Goal: Feedback & Contribution: Leave review/rating

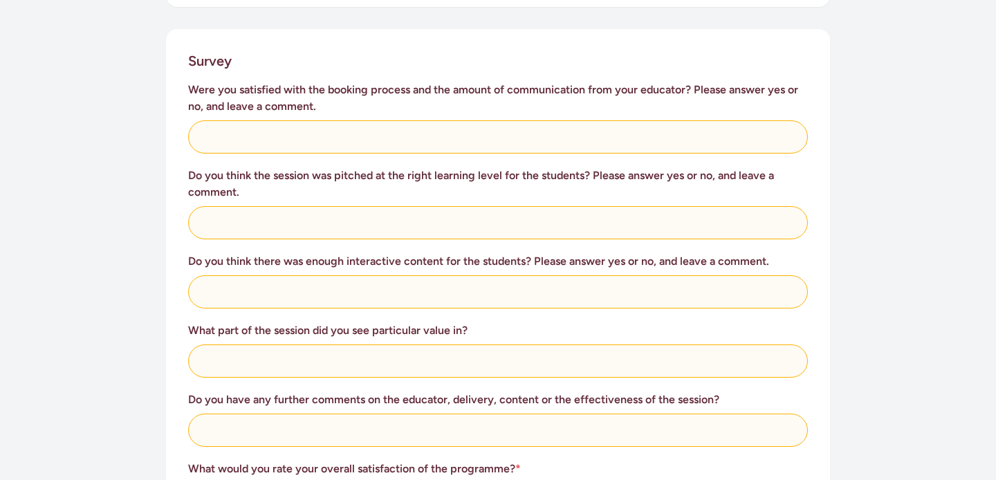
scroll to position [551, 0]
click at [222, 138] on div "Were you satisfied with the booking process and the amount of communication fro…" at bounding box center [498, 405] width 620 height 647
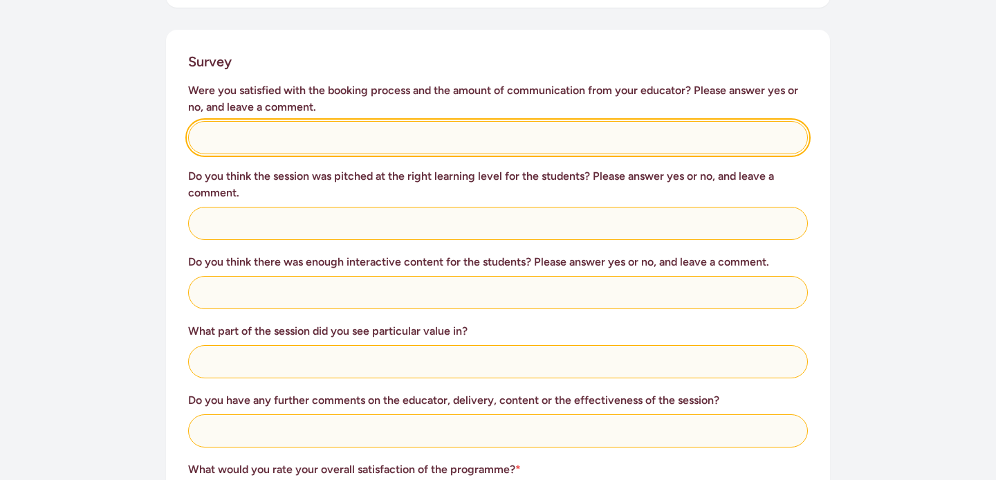
click at [217, 129] on input "text" at bounding box center [498, 137] width 620 height 33
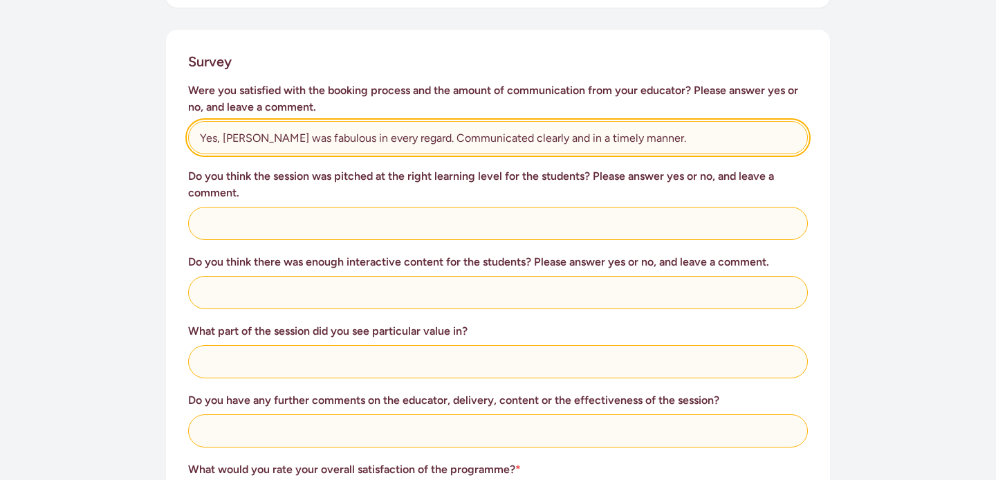
click at [402, 123] on input "Yes, [PERSON_NAME] was fabulous in every regard. Communicated clearly and in a …" at bounding box center [498, 137] width 620 height 33
click at [464, 121] on input "Yes, [PERSON_NAME] was fabulous in every regard, ommunicated clearly and in a t…" at bounding box center [498, 137] width 620 height 33
click at [649, 129] on input "Yes, [PERSON_NAME] was fabulous in every regard, ommunicating clearly and in a …" at bounding box center [498, 137] width 620 height 33
type input "Yes, [PERSON_NAME] was fabulous in every regard, ommunicating clearly and in a …"
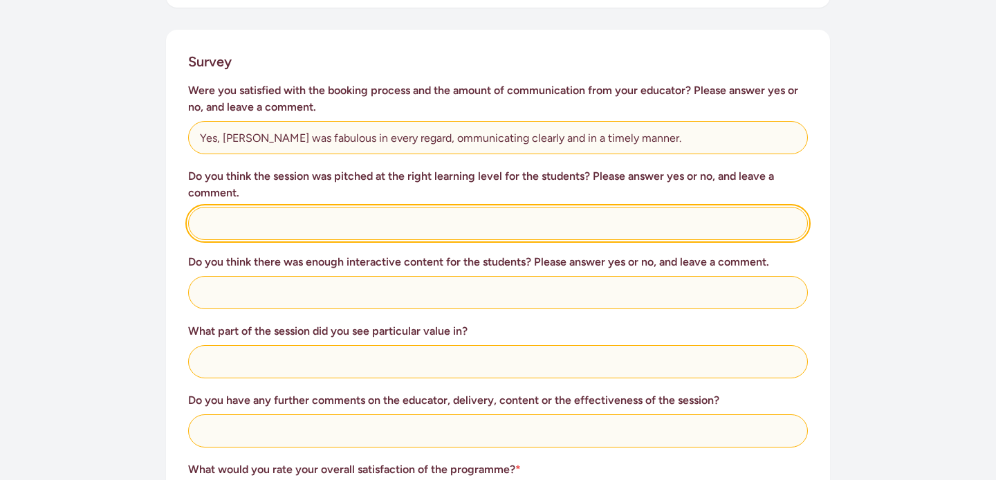
click at [377, 213] on input "text" at bounding box center [498, 223] width 620 height 33
type input "Yes, the lessons were thoroughly enjoyed by all students and they learnt a grea…"
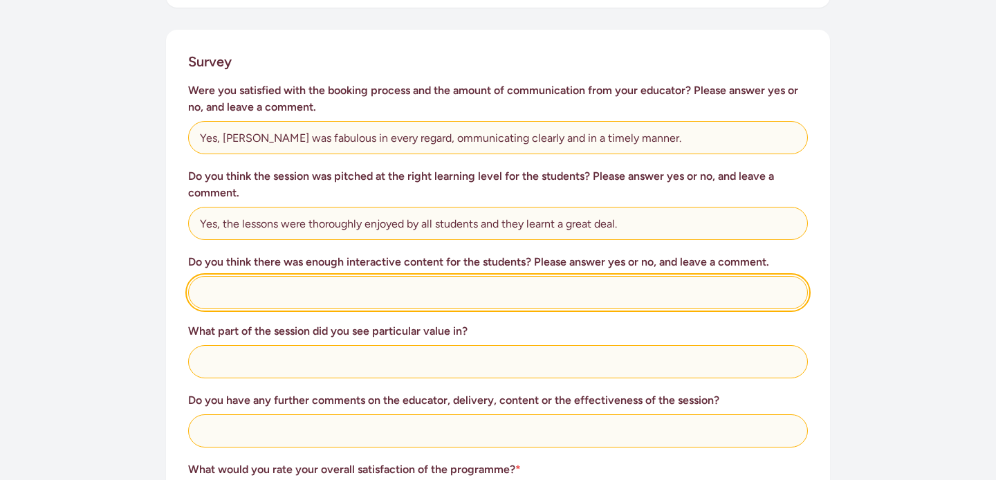
click at [306, 284] on input "text" at bounding box center [498, 292] width 620 height 33
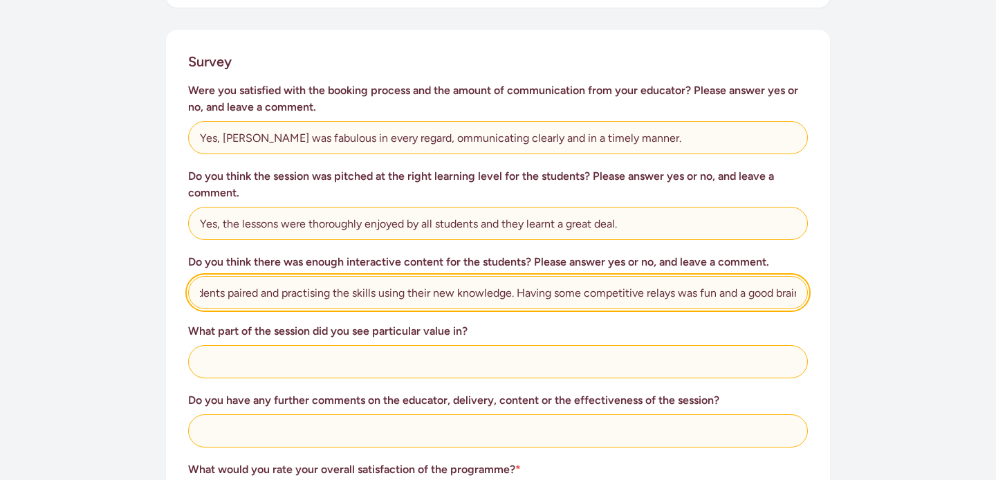
scroll to position [0, 164]
click at [630, 279] on input "Yes, definitely getting the students paired and practising the skills using the…" at bounding box center [498, 292] width 620 height 33
type input "Yes, definitely getting the students paired and practising the skills using the…"
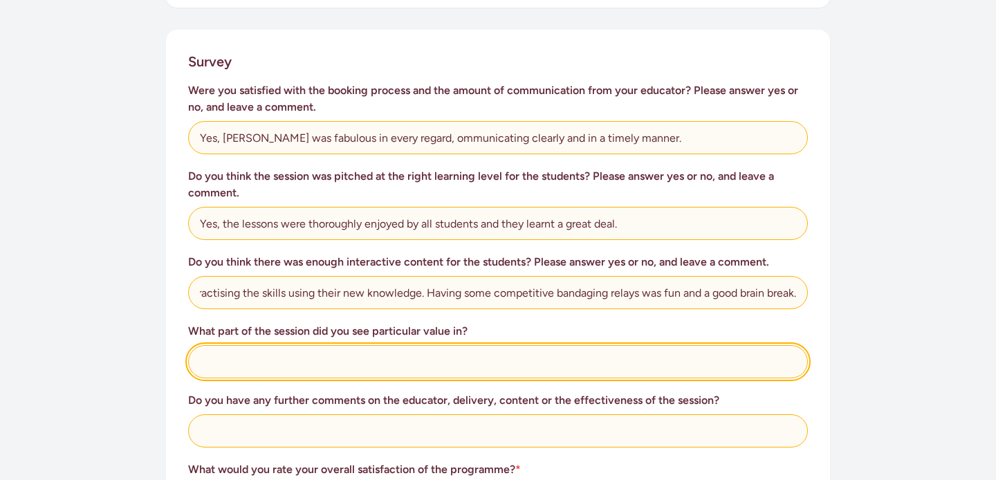
scroll to position [0, 0]
click at [373, 350] on input "text" at bounding box center [498, 361] width 620 height 33
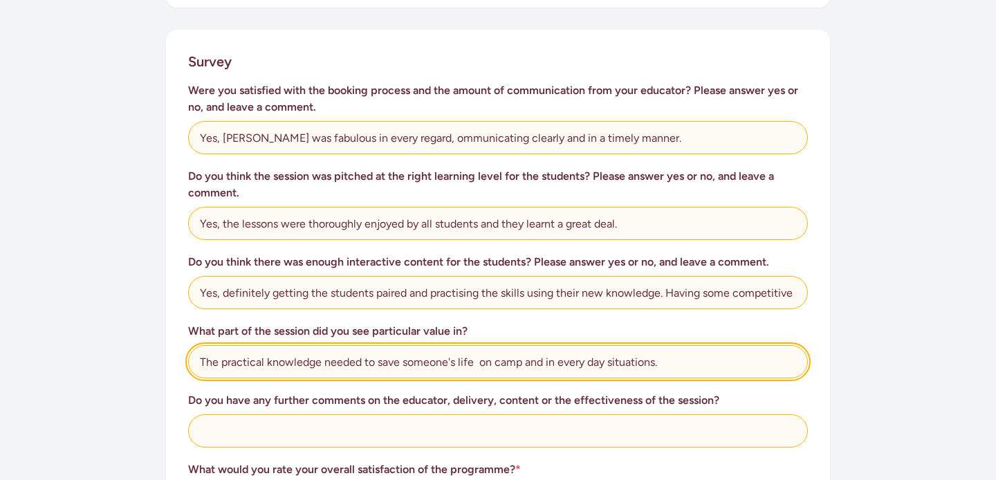
click at [478, 351] on input "The practical knowledge needed to save someone's life on camp and in every day …" at bounding box center [498, 361] width 620 height 33
click at [667, 345] on input "The practical knowledge needed to save someone's life on camp and in every day …" at bounding box center [498, 361] width 620 height 33
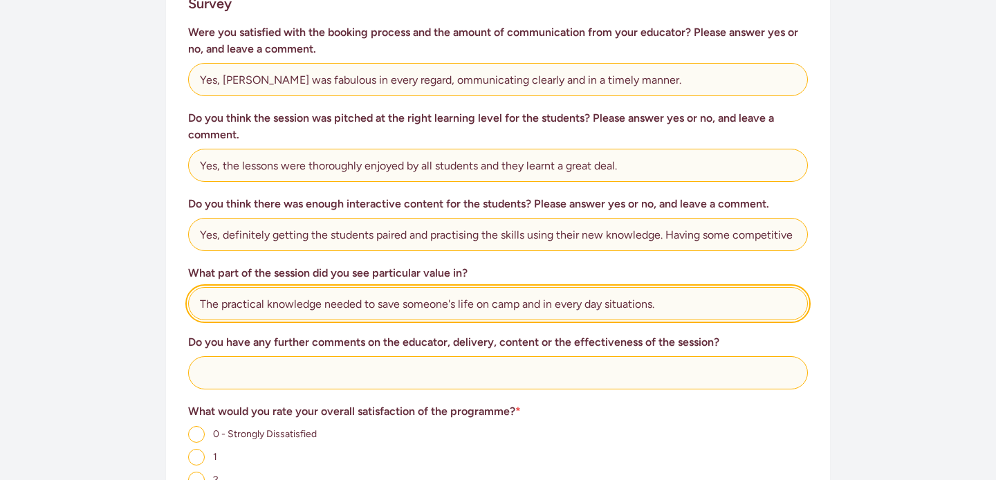
scroll to position [611, 0]
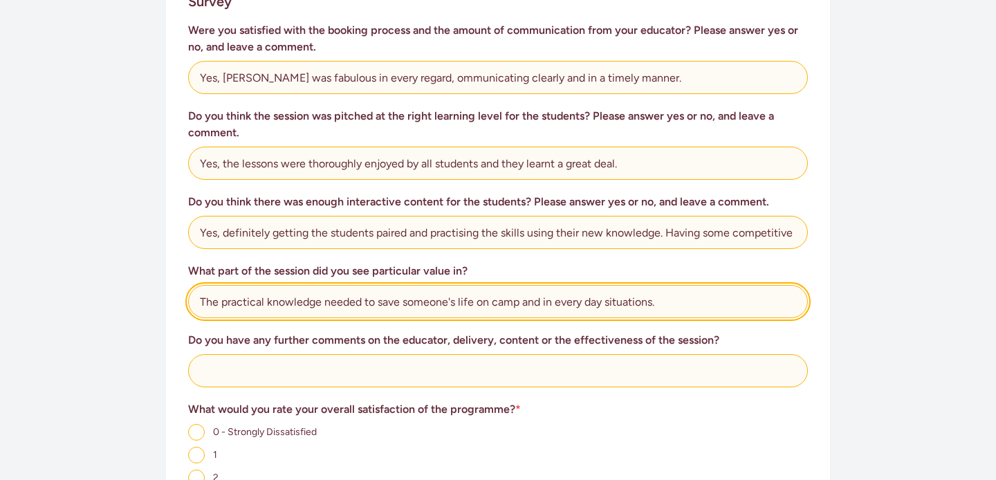
type input "The practical knowledge needed to save someone's life on camp and in every day …"
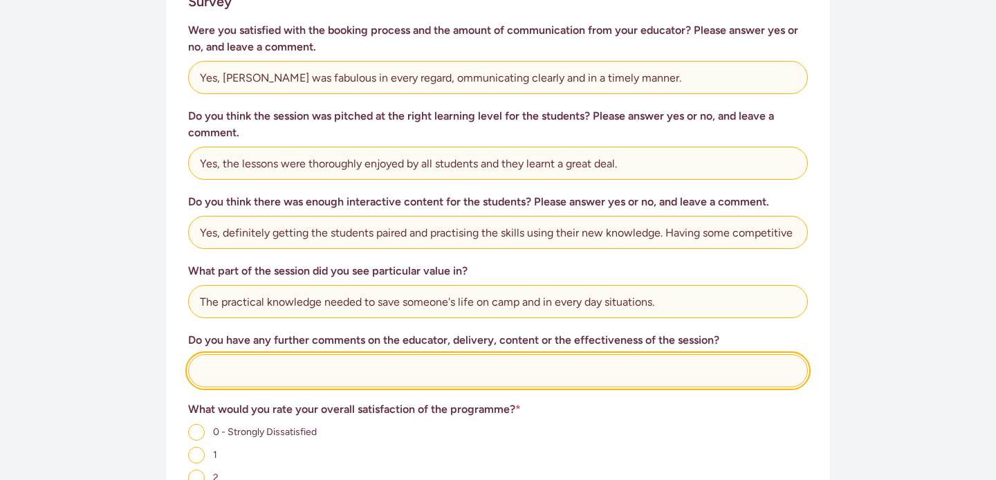
click at [592, 354] on input "text" at bounding box center [498, 370] width 620 height 33
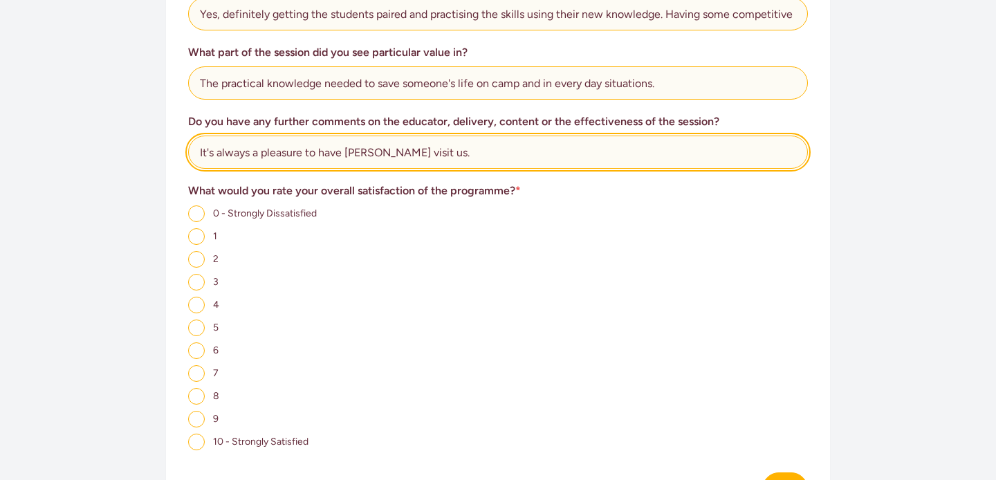
scroll to position [865, 0]
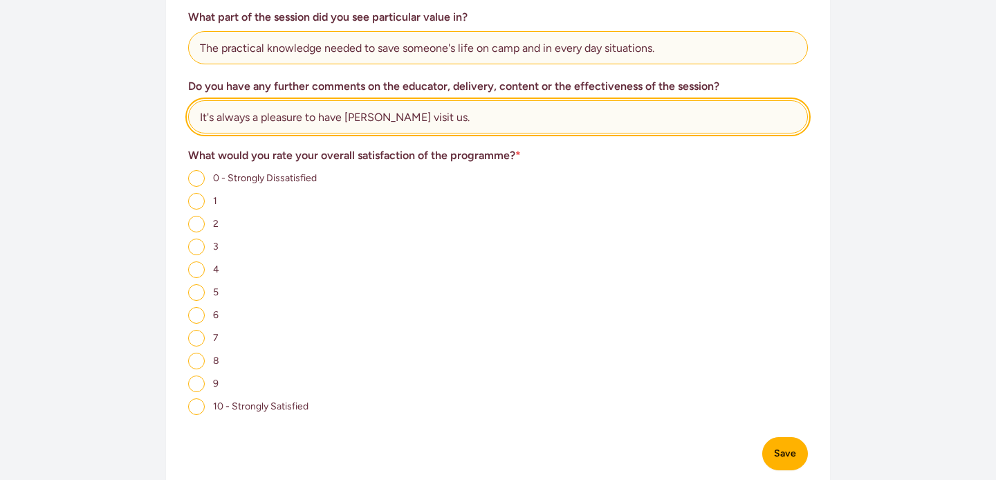
type input "It's always a pleasure to have [PERSON_NAME] visit us."
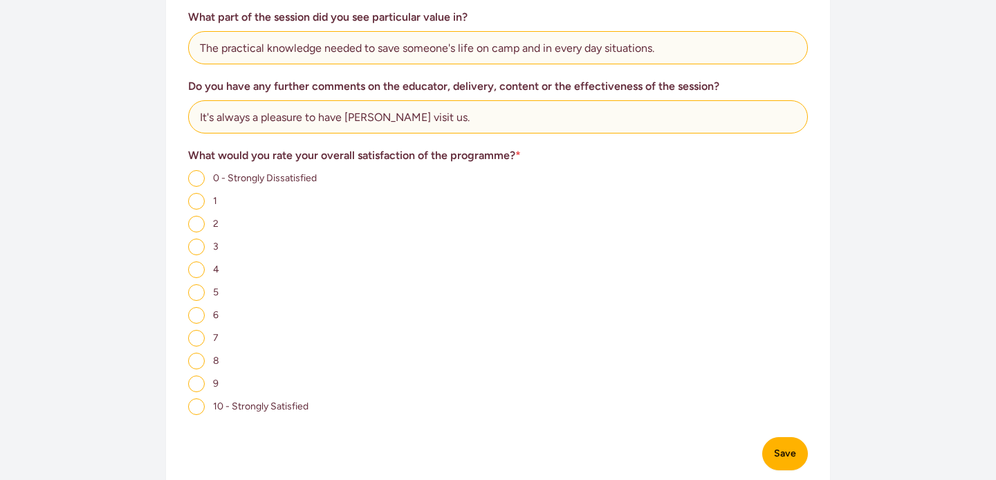
click at [198, 399] on input "10 - Strongly Satisfied" at bounding box center [196, 406] width 17 height 17
radio input "true"
click at [789, 444] on button "Save" at bounding box center [785, 453] width 46 height 33
